Goal: Task Accomplishment & Management: Use online tool/utility

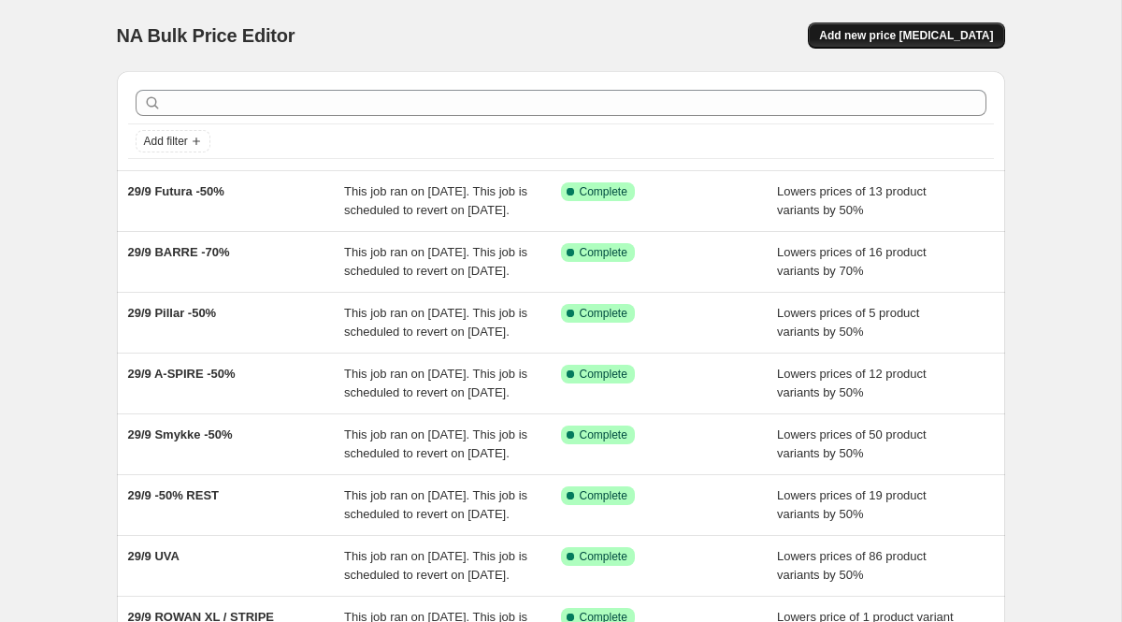
click at [891, 36] on span "Add new price [MEDICAL_DATA]" at bounding box center [906, 35] width 174 height 15
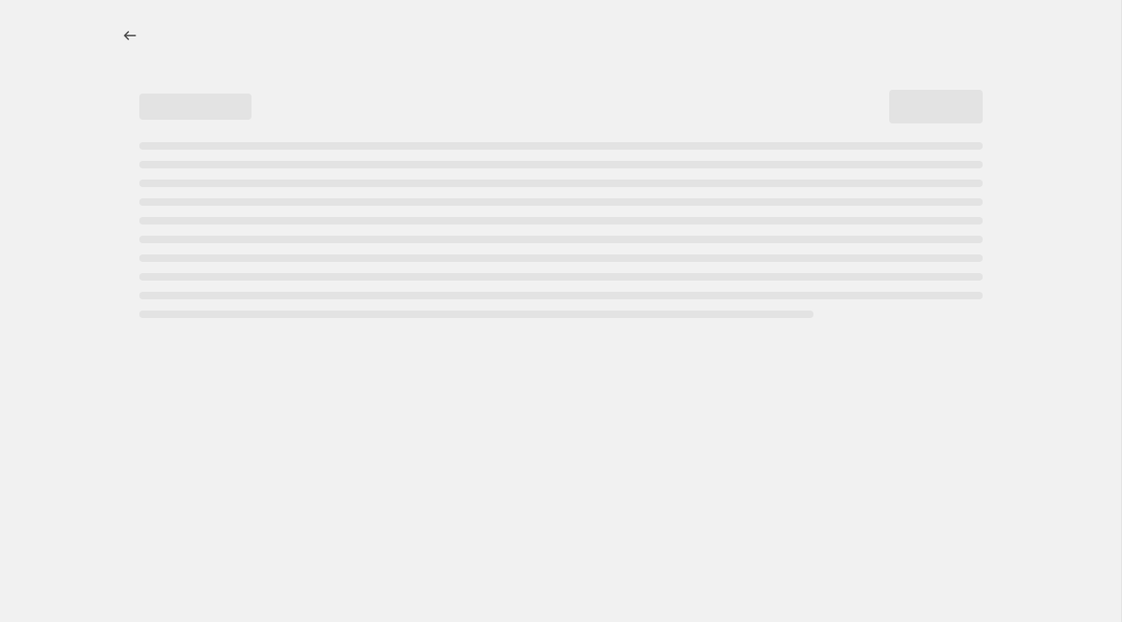
select select "percentage"
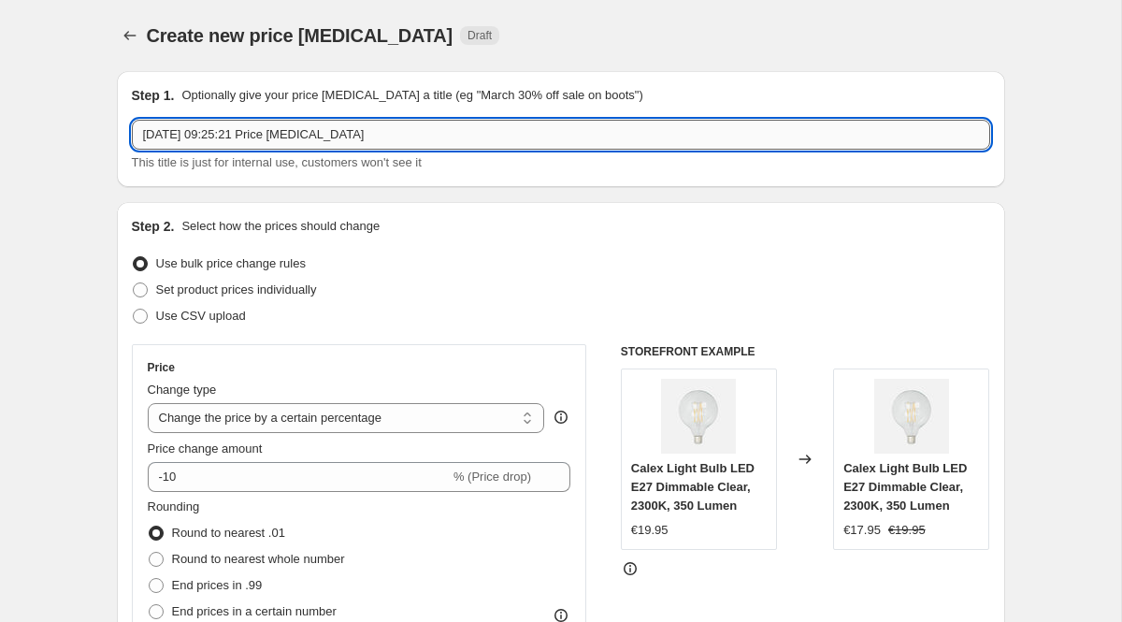
click at [196, 133] on input "[DATE] 09:25:21 Price [MEDICAL_DATA]" at bounding box center [561, 135] width 859 height 30
type input "SMYKKE L Pendant"
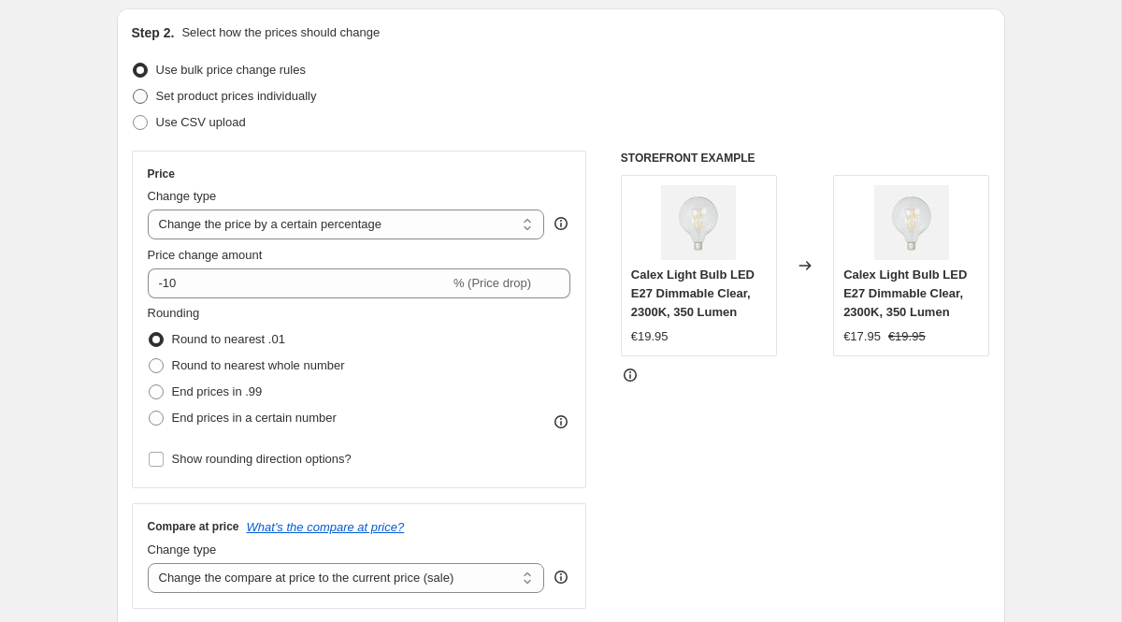
scroll to position [204, 0]
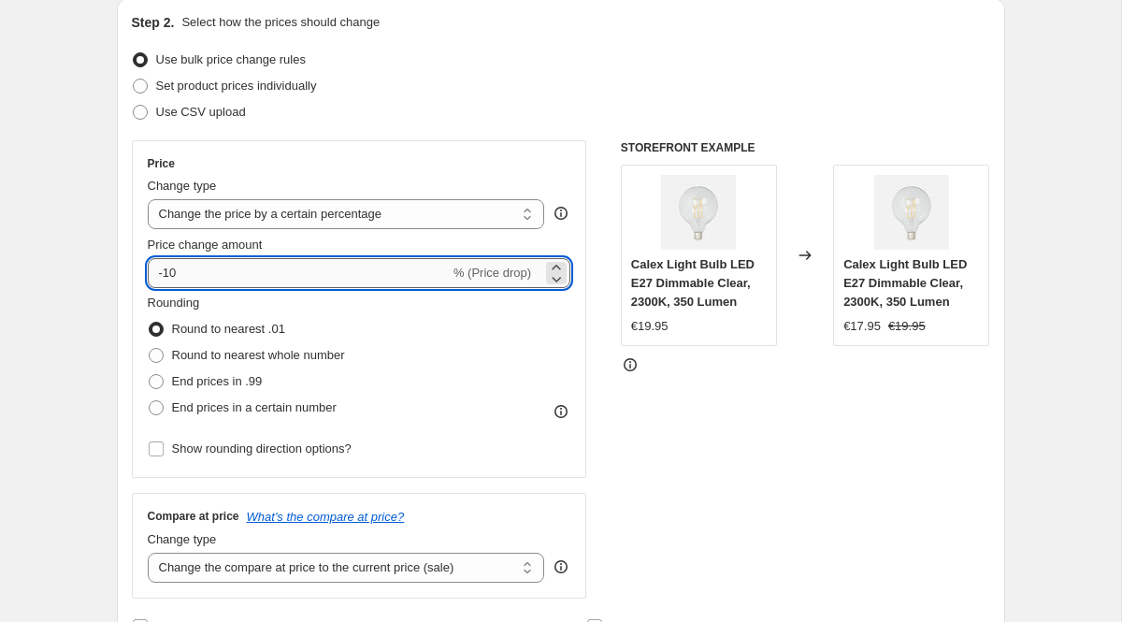
click at [234, 267] on input "-10" at bounding box center [299, 273] width 302 height 30
type input "-1"
type input "-60"
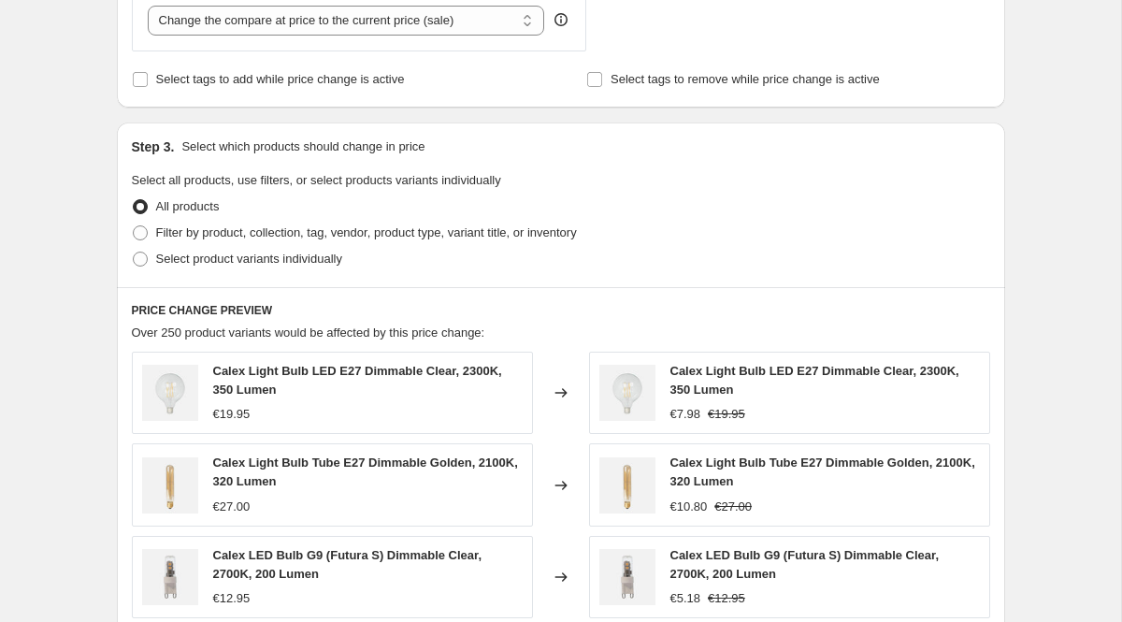
scroll to position [752, 0]
click at [236, 237] on span "Filter by product, collection, tag, vendor, product type, variant title, or inv…" at bounding box center [366, 231] width 421 height 14
click at [134, 225] on input "Filter by product, collection, tag, vendor, product type, variant title, or inv…" at bounding box center [133, 224] width 1 height 1
radio input "true"
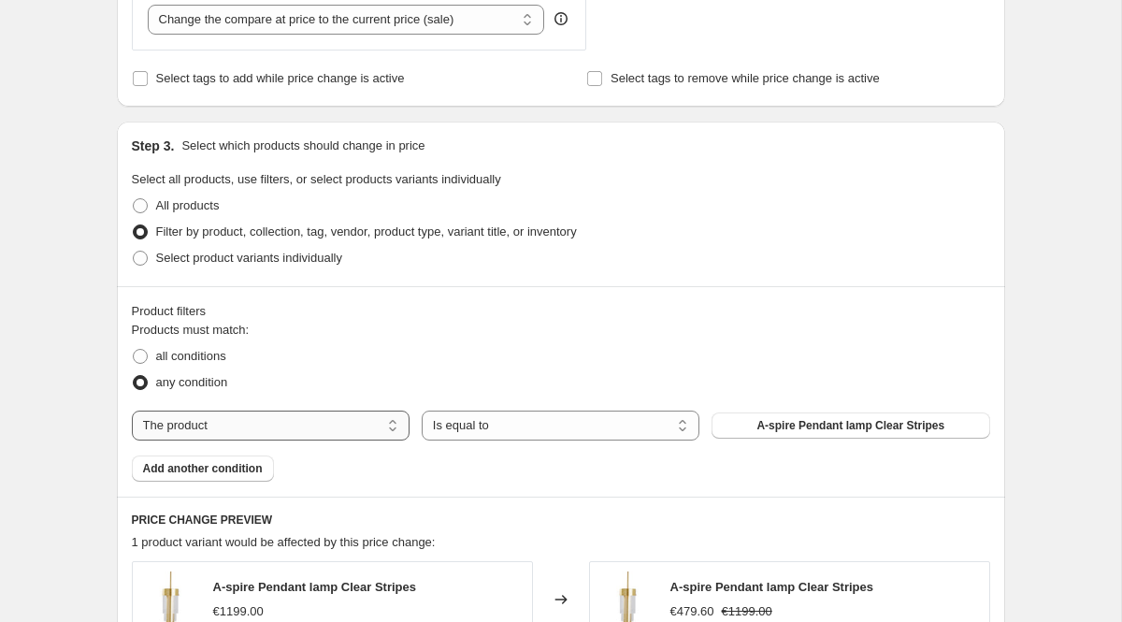
click at [385, 431] on select "The product The product's collection The product's tag The product's vendor The…" at bounding box center [271, 426] width 278 height 30
select select "collection"
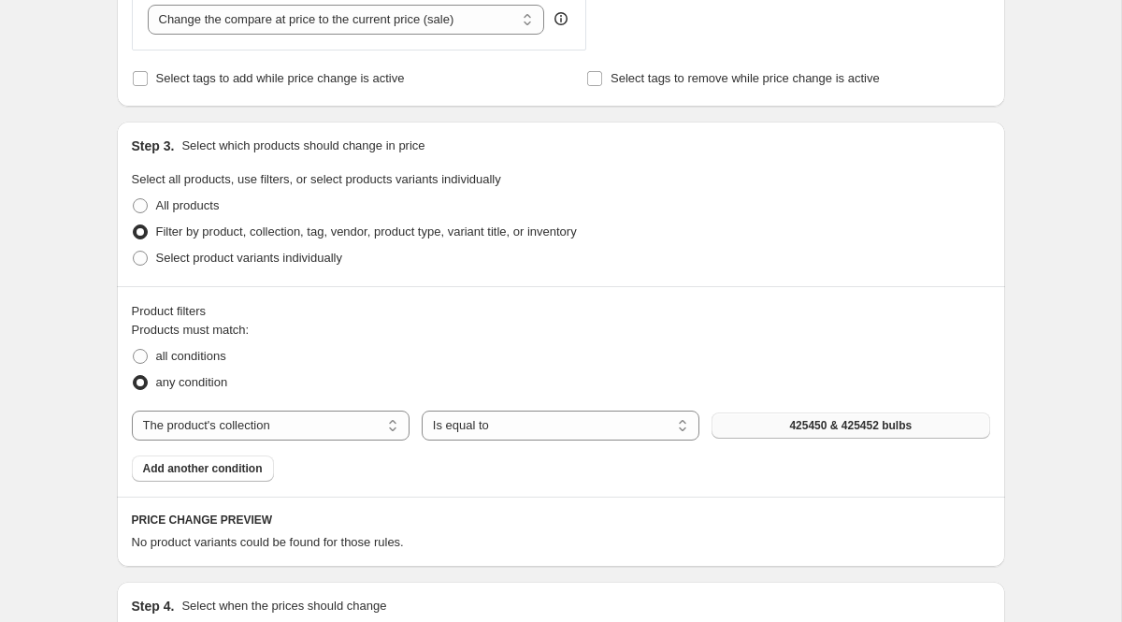
click at [763, 430] on button "425450 & 425452 bulbs" at bounding box center [851, 426] width 278 height 26
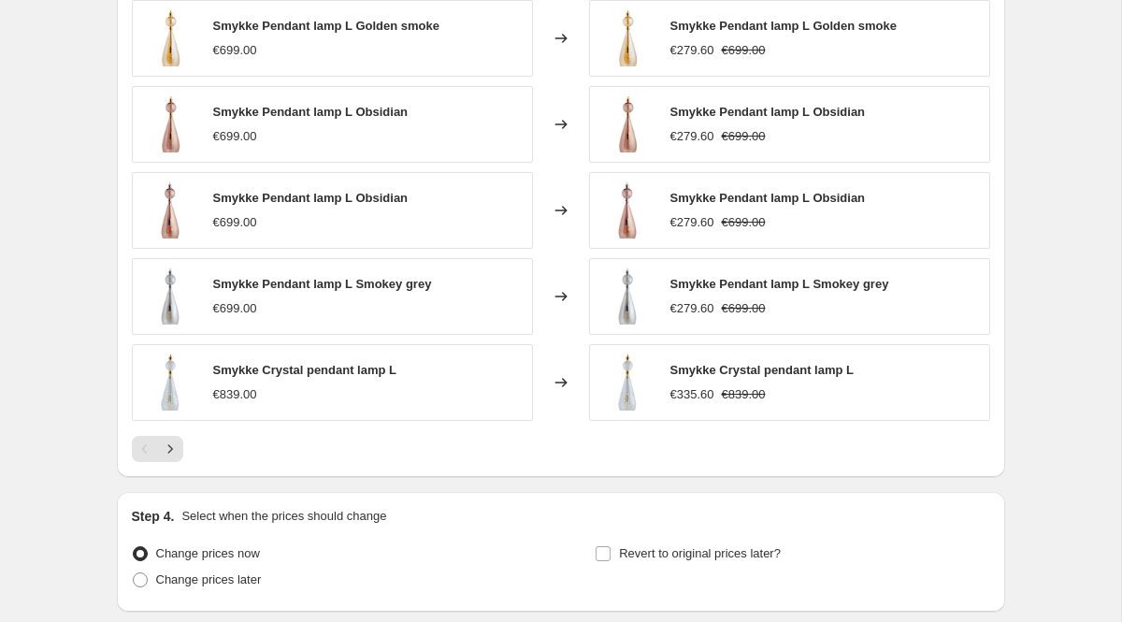
scroll to position [1458, 0]
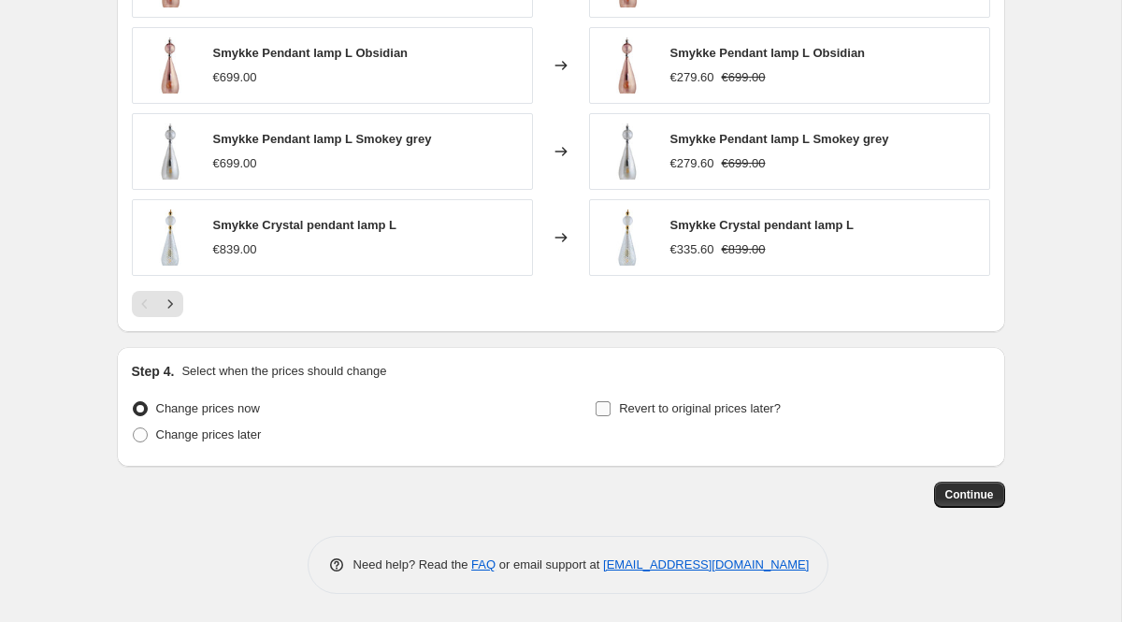
click at [609, 408] on input "Revert to original prices later?" at bounding box center [603, 408] width 15 height 15
checkbox input "true"
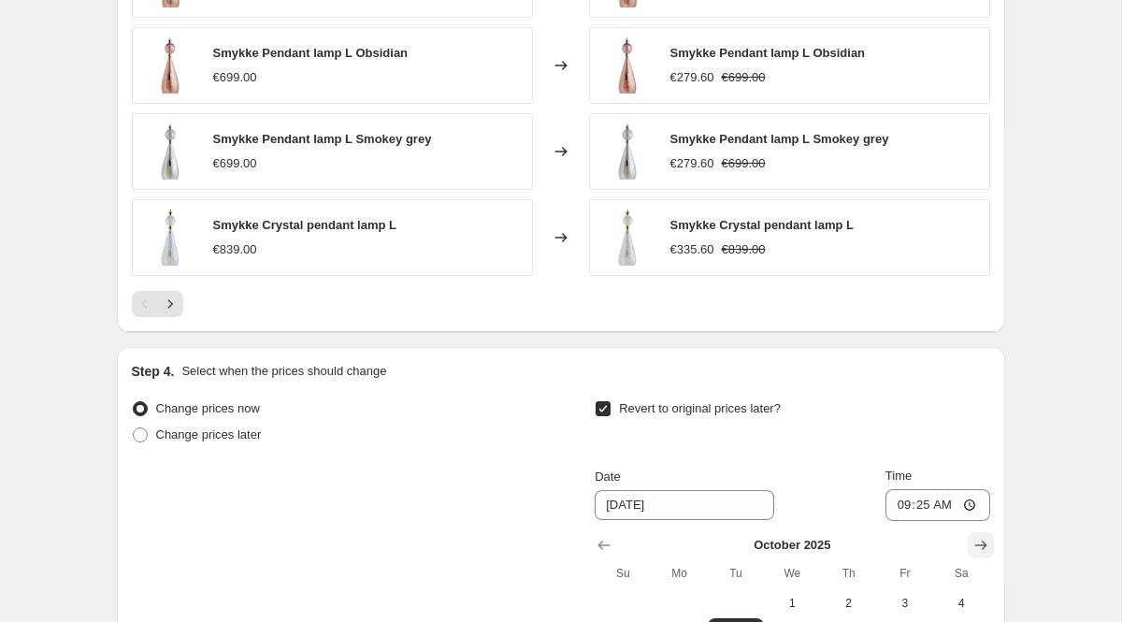
click at [977, 537] on icon "Show next month, November 2025" at bounding box center [981, 545] width 19 height 19
click at [977, 537] on icon "Show next month, December 2025" at bounding box center [981, 545] width 19 height 19
click at [977, 537] on icon "Show next month, January 2026" at bounding box center [981, 545] width 19 height 19
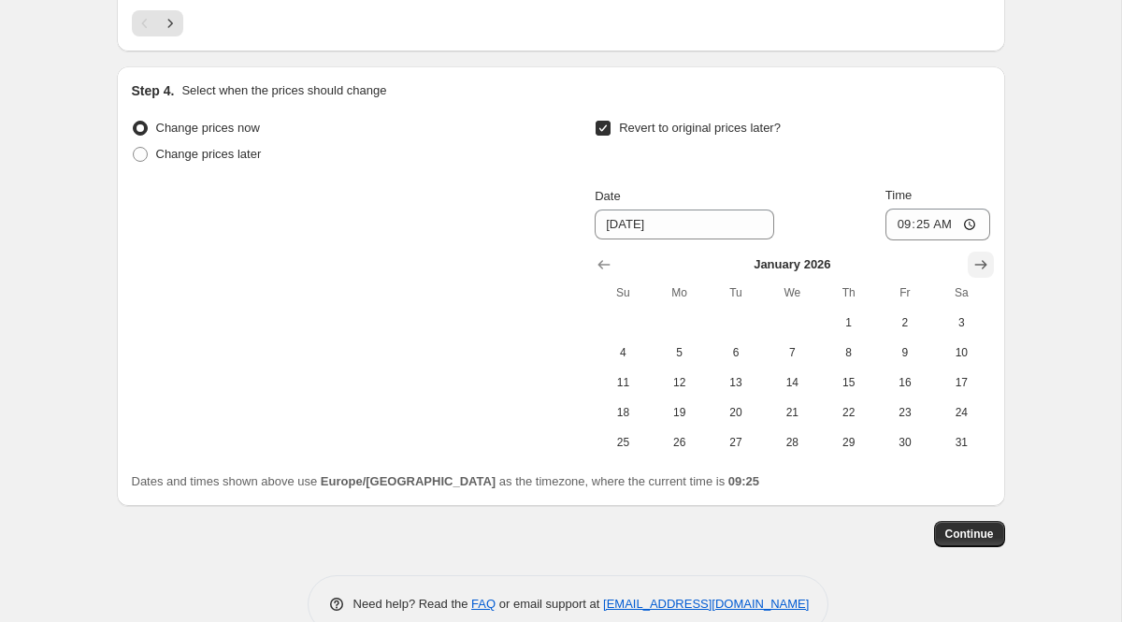
scroll to position [1760, 0]
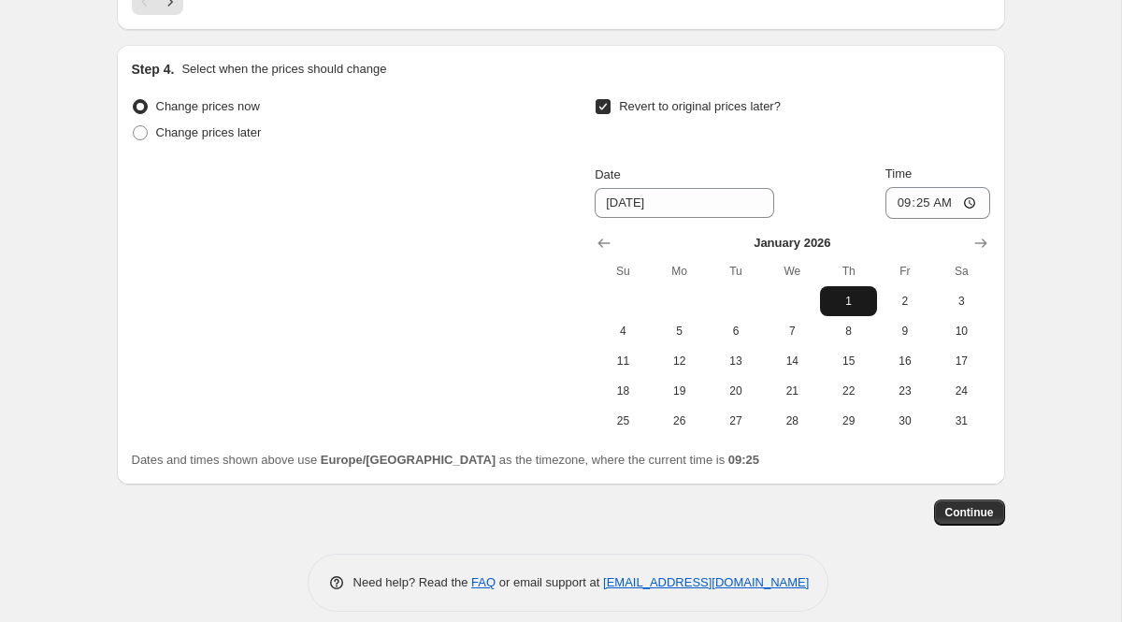
click at [847, 294] on span "1" at bounding box center [848, 301] width 41 height 15
type input "[DATE]"
click at [965, 513] on span "Continue" at bounding box center [970, 512] width 49 height 15
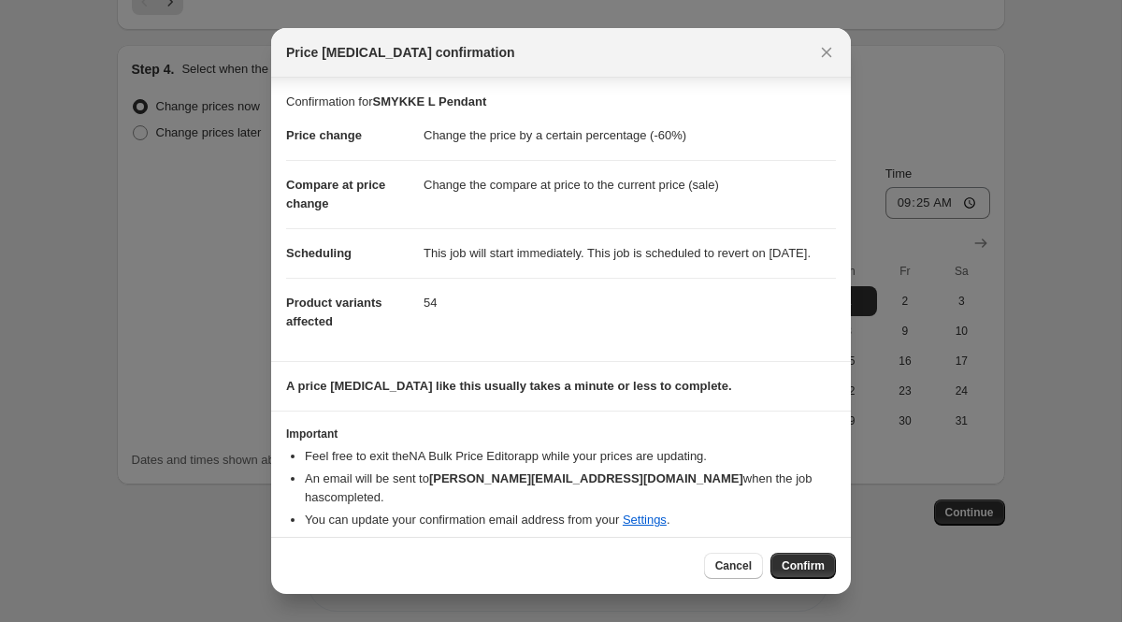
scroll to position [11, 0]
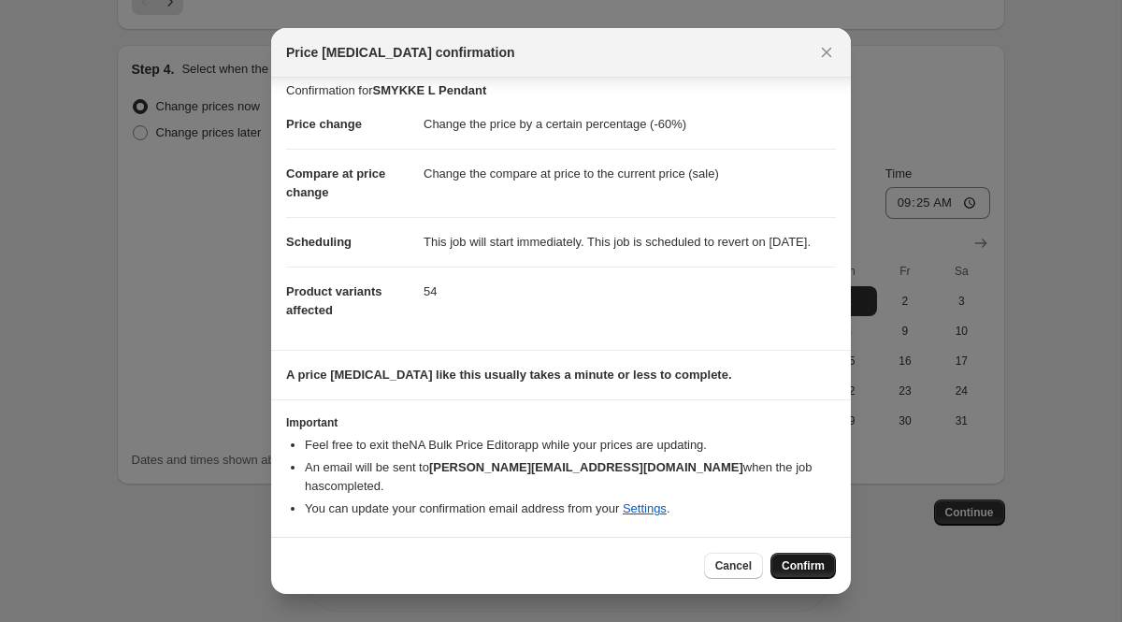
click at [802, 572] on span "Confirm" at bounding box center [803, 565] width 43 height 15
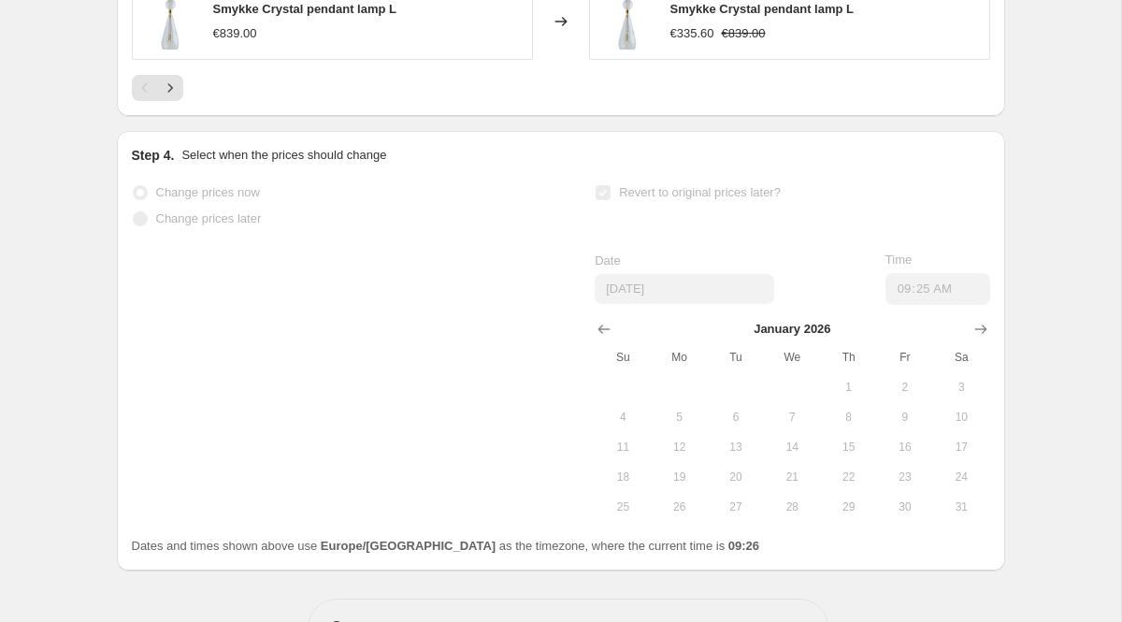
scroll to position [1809, 0]
